Goal: Task Accomplishment & Management: Use online tool/utility

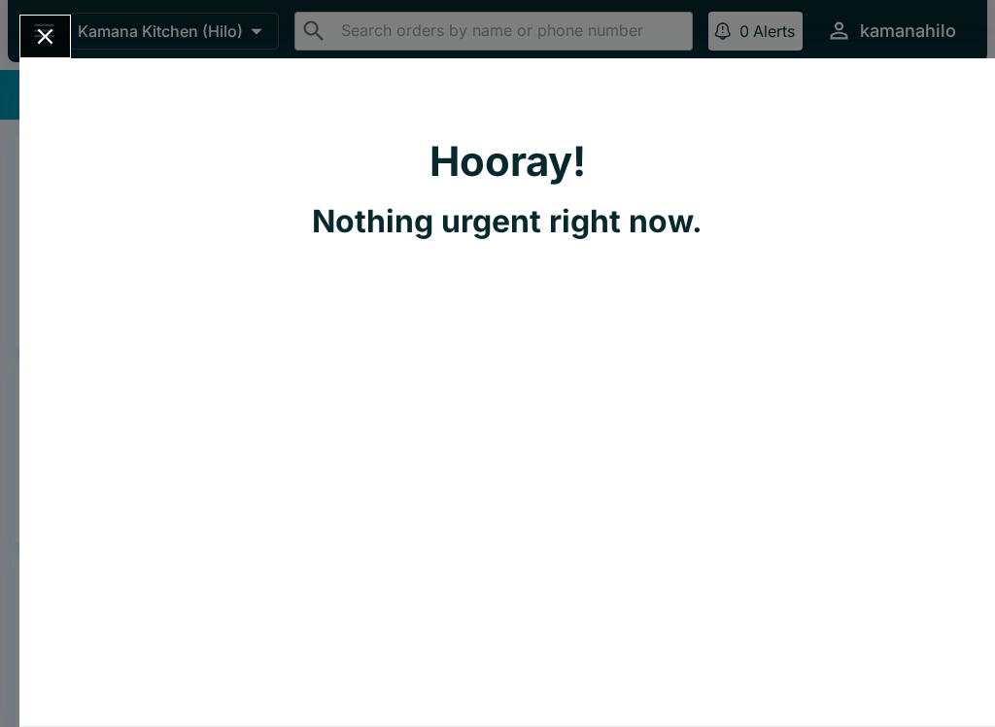
click at [34, 39] on icon "Close" at bounding box center [45, 36] width 26 height 26
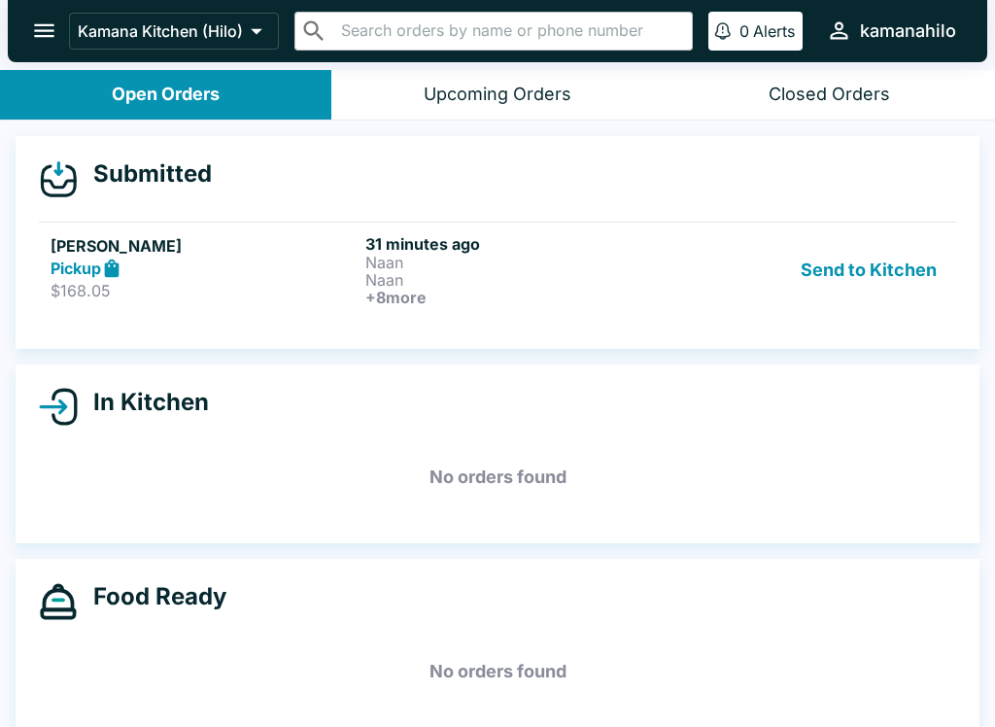
click at [881, 275] on button "Send to Kitchen" at bounding box center [869, 270] width 152 height 72
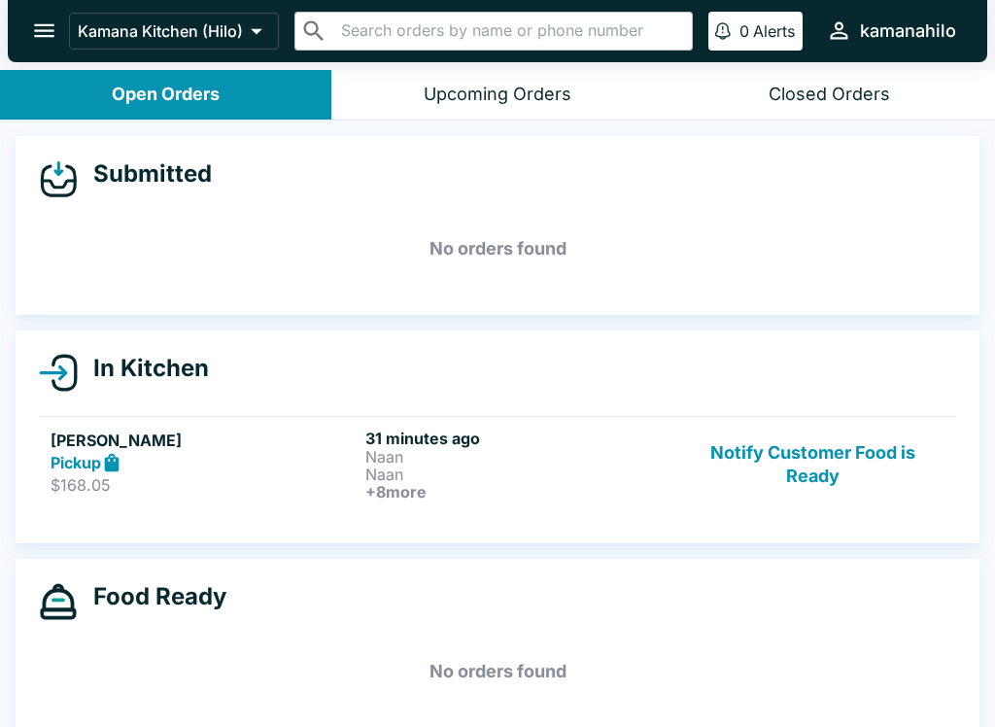
click at [422, 442] on h6 "31 minutes ago" at bounding box center [519, 438] width 307 height 19
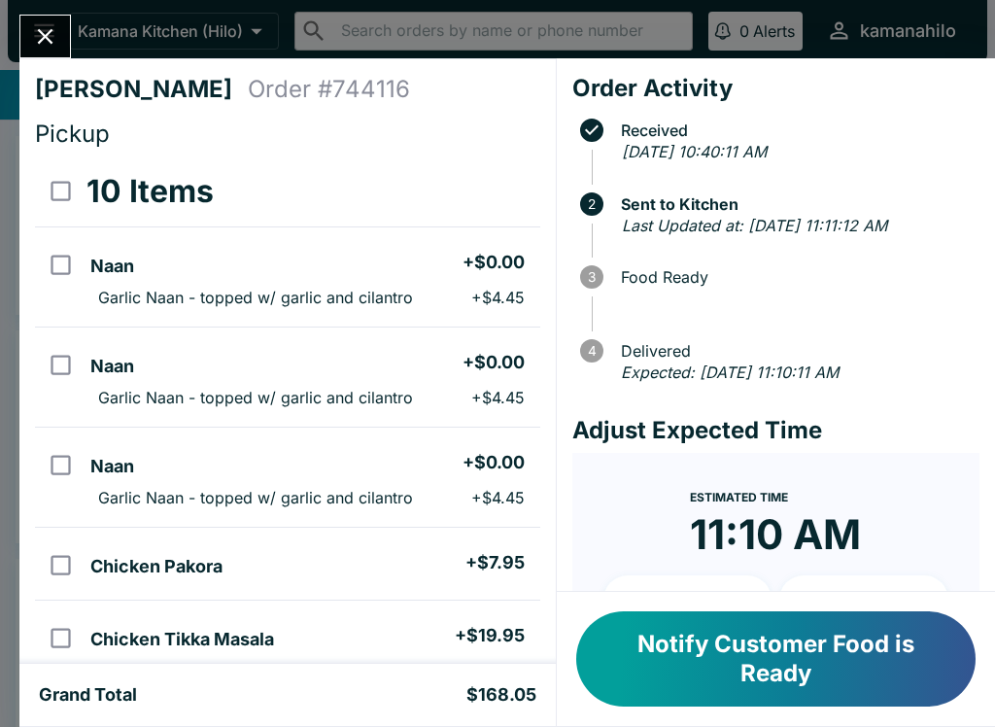
click at [60, 27] on button "Close" at bounding box center [45, 37] width 50 height 42
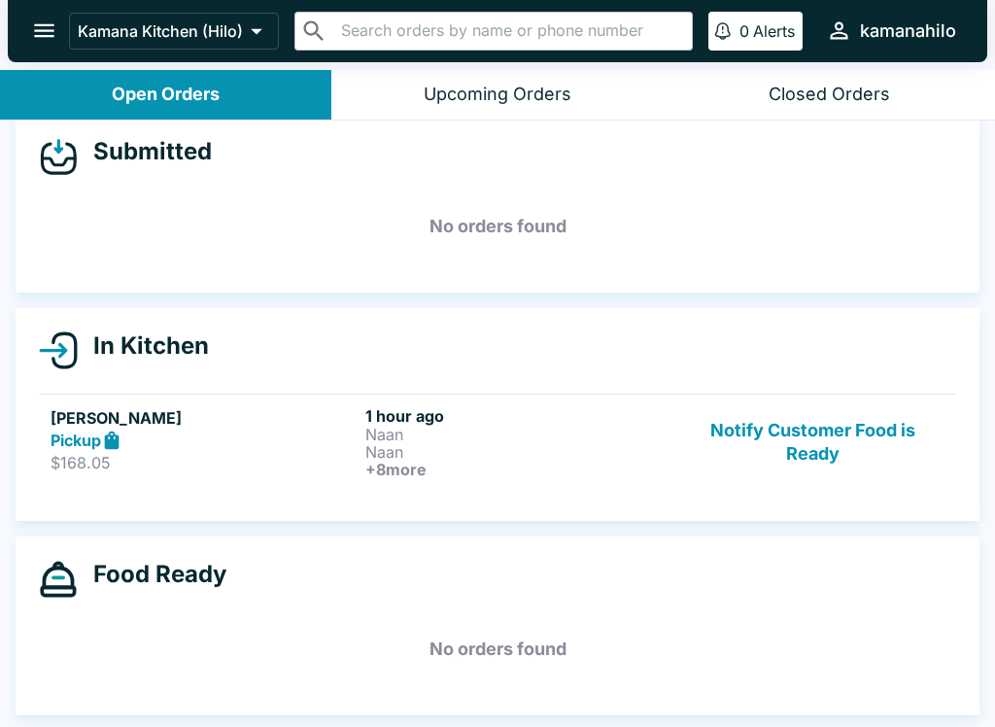
scroll to position [22, 0]
click at [203, 459] on p "$168.05" at bounding box center [204, 462] width 307 height 19
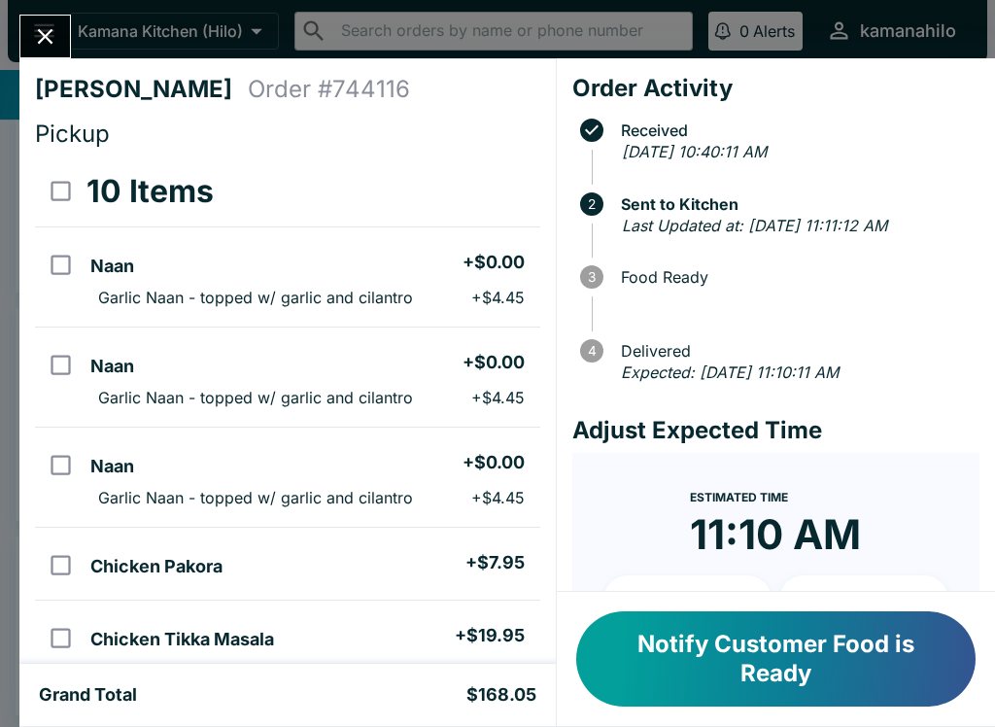
click at [37, 49] on icon "Close" at bounding box center [45, 36] width 26 height 26
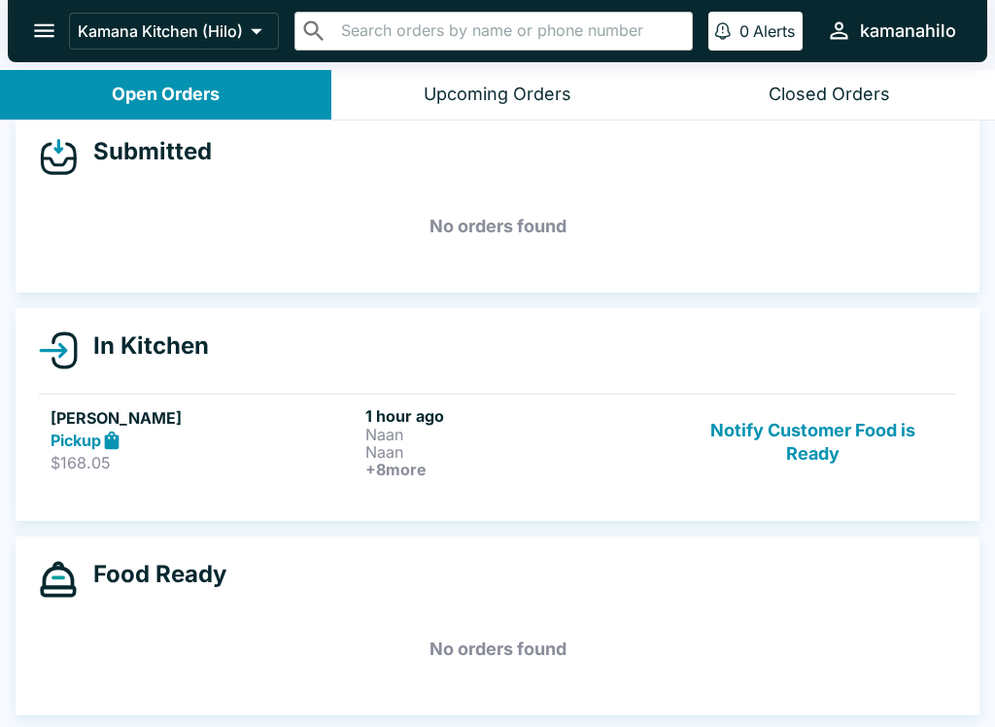
click at [47, 35] on icon "open drawer" at bounding box center [44, 30] width 26 height 26
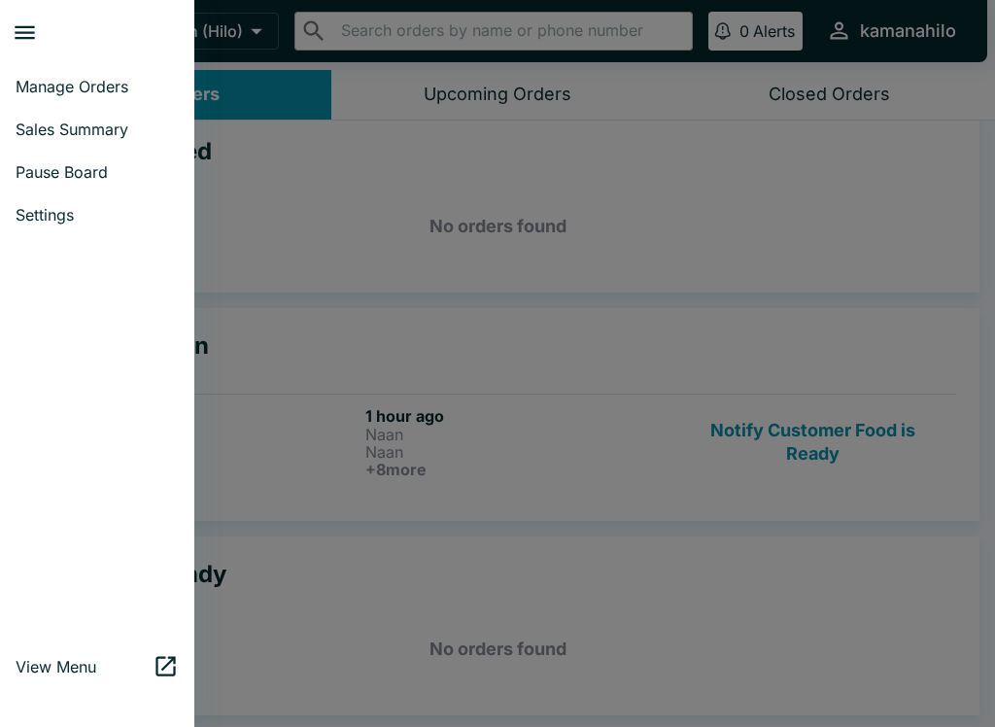
click at [290, 341] on div at bounding box center [497, 363] width 995 height 727
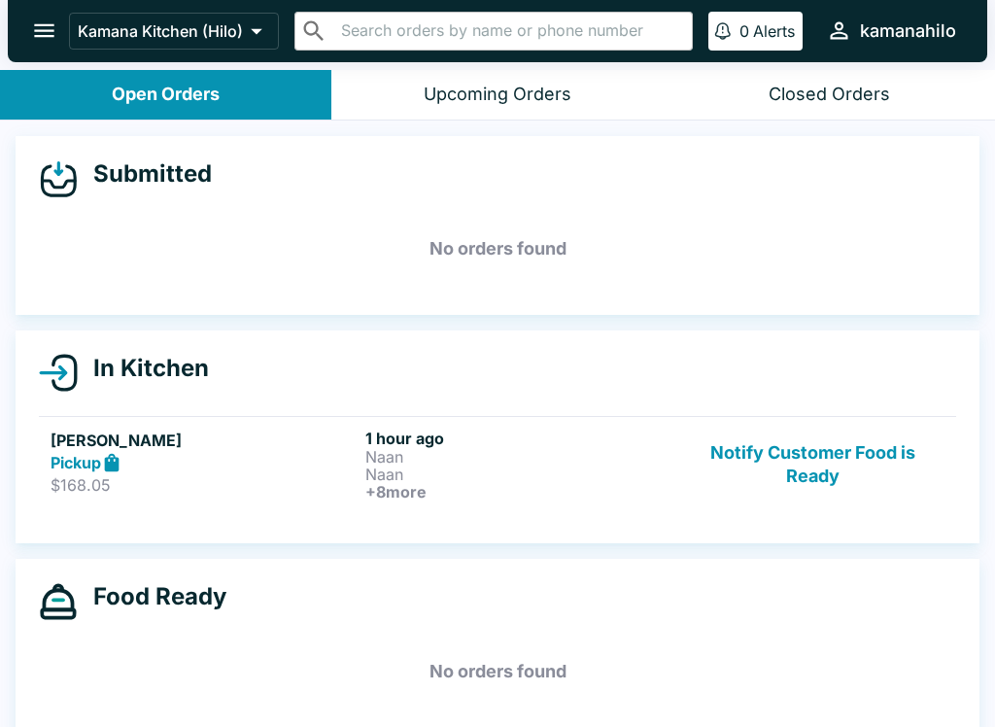
click at [244, 8] on div "Kamana Kitchen (Hilo) ​ ​ 0 Alerts kamanahilo" at bounding box center [498, 31] width 980 height 62
click at [800, 464] on button "Notify Customer Food is Ready" at bounding box center [812, 465] width 263 height 72
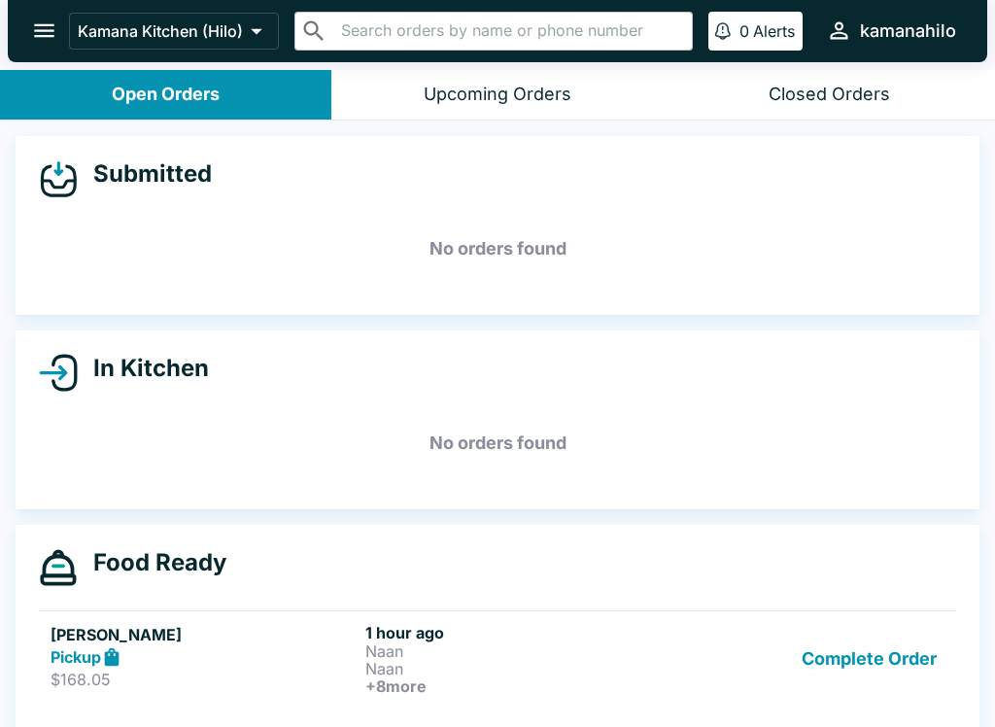
click at [896, 654] on button "Complete Order" at bounding box center [869, 659] width 151 height 72
